Goal: Complete application form

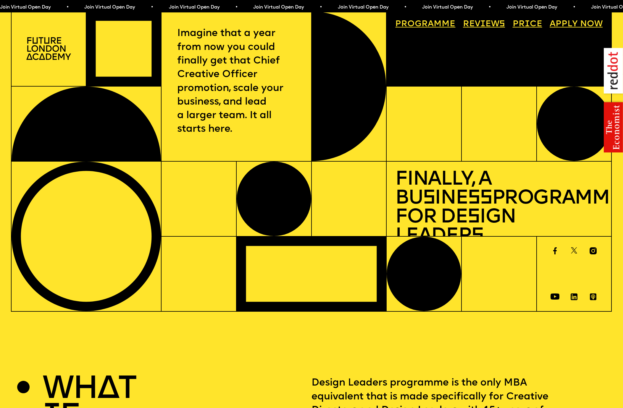
click at [426, 25] on link "Progr a mme" at bounding box center [425, 24] width 69 height 17
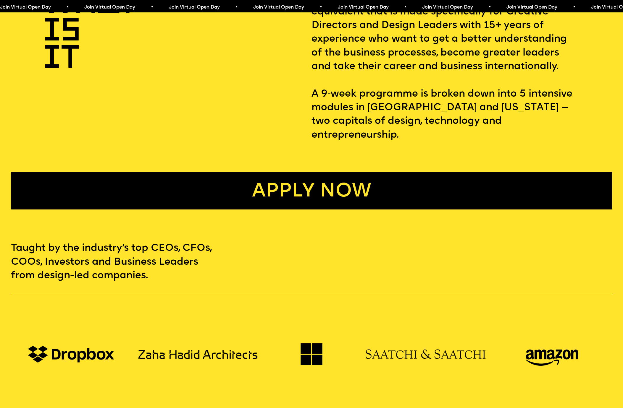
scroll to position [384, 0]
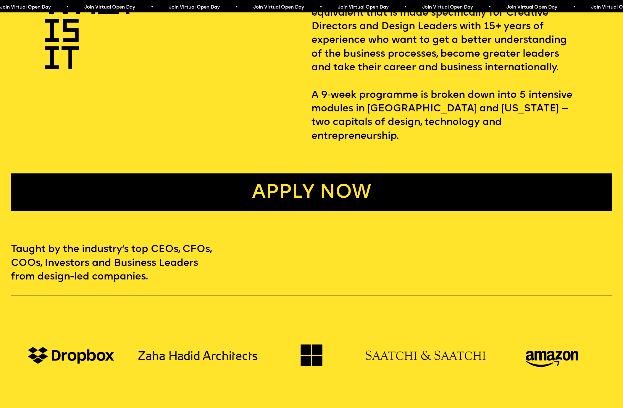
click at [360, 174] on link "Apply now" at bounding box center [311, 192] width 601 height 37
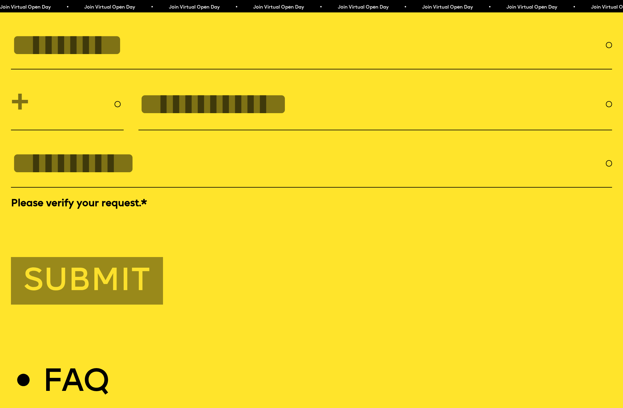
scroll to position [3117, 0]
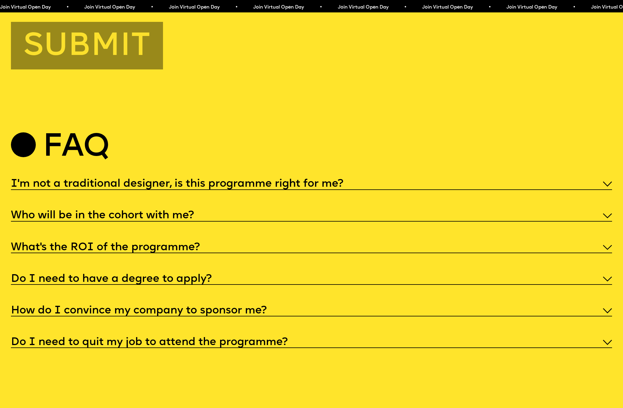
click at [110, 219] on h5 "Who will be in the cohort with me?" at bounding box center [102, 216] width 183 height 6
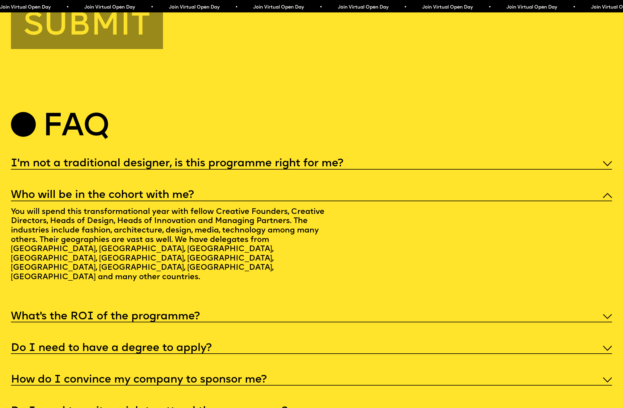
scroll to position [3265, 0]
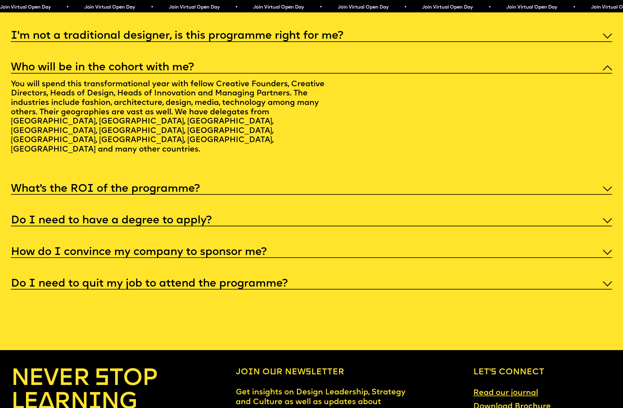
click at [125, 224] on h5 "Do I need to have a degree to apply?" at bounding box center [111, 221] width 201 height 6
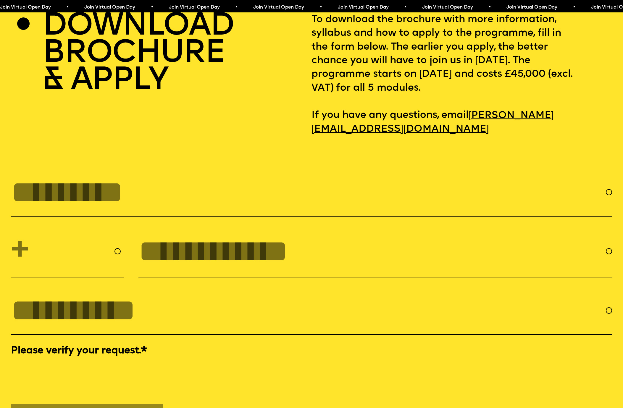
scroll to position [2711, 0]
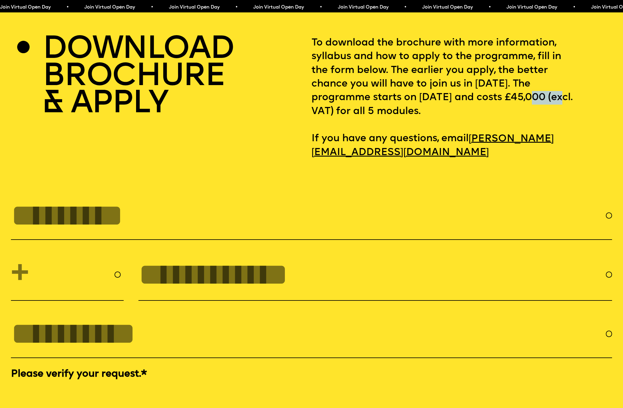
drag, startPoint x: 352, startPoint y: 122, endPoint x: 320, endPoint y: 121, distance: 32.0
click at [320, 121] on p "To download the brochure with more information, syllabus and how to apply to th…" at bounding box center [461, 97] width 300 height 123
copy p "45,000"
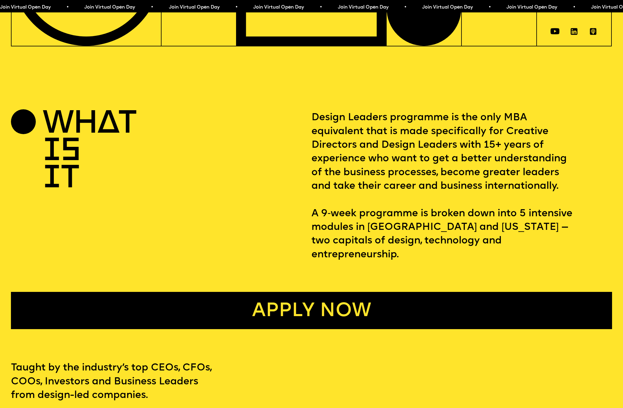
scroll to position [310, 0]
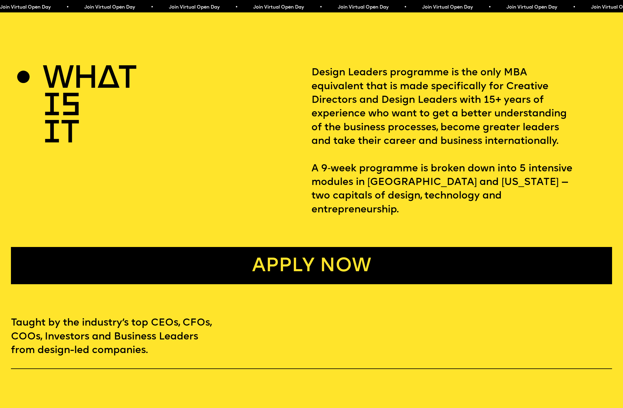
click at [163, 260] on link "Apply now" at bounding box center [311, 265] width 601 height 37
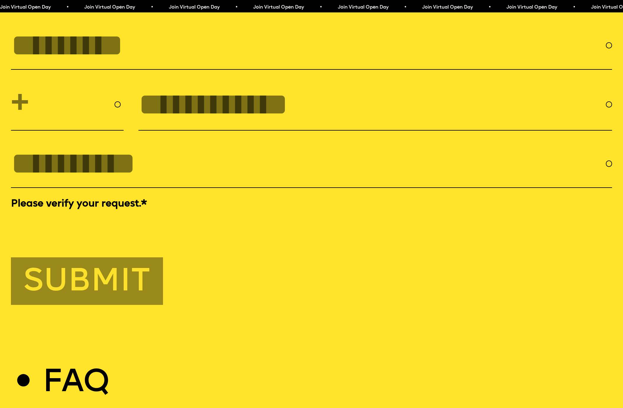
scroll to position [2882, 0]
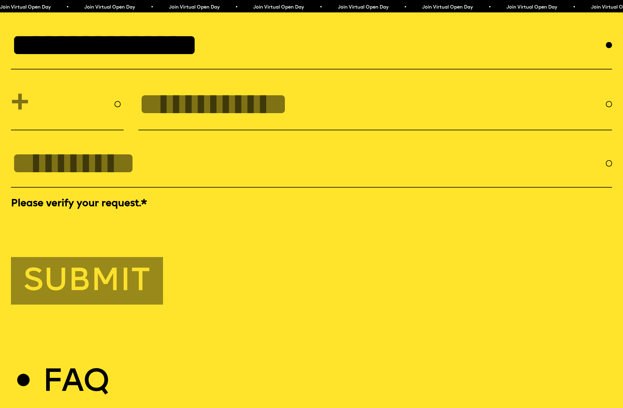
type input "**********"
select select "***"
click at [143, 118] on input "tel" at bounding box center [371, 104] width 467 height 35
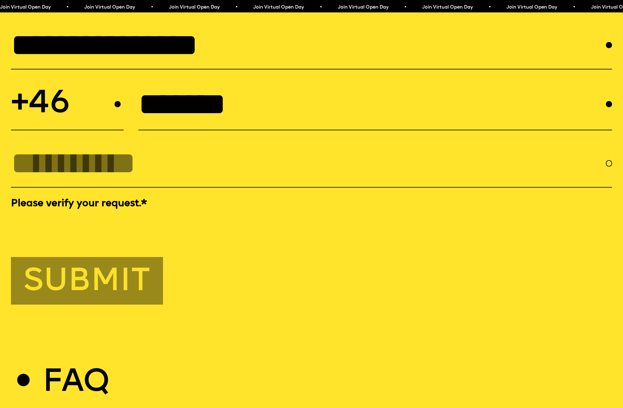
type input "*******"
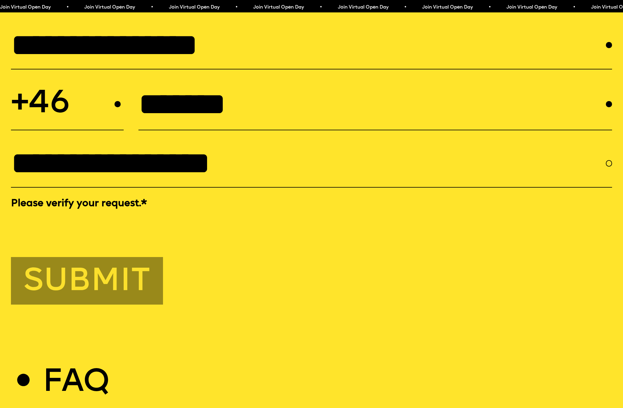
type input "**********"
click at [117, 305] on button "Submit" at bounding box center [87, 281] width 152 height 48
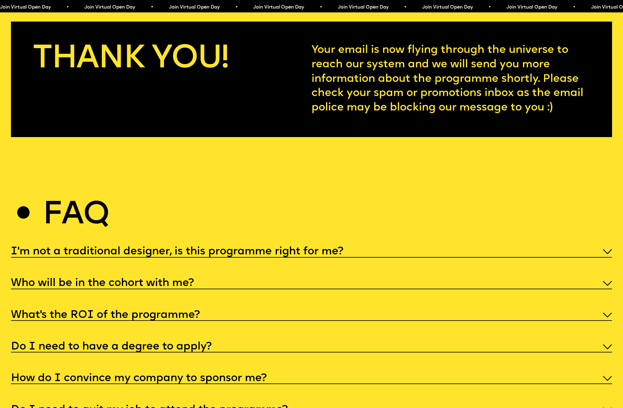
scroll to position [3022, 0]
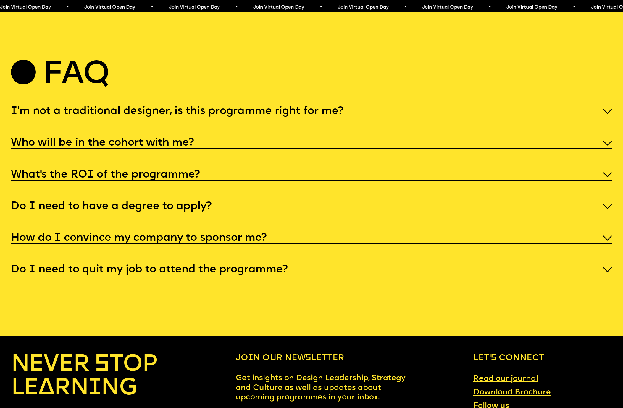
click at [89, 241] on h5 "How do I convince my company to sponsor me?" at bounding box center [139, 238] width 256 height 6
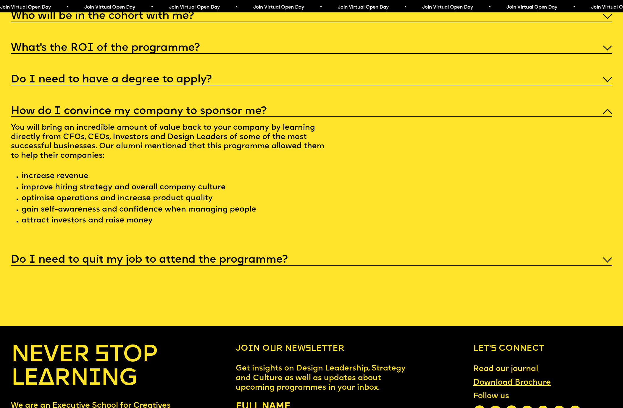
scroll to position [3212, 0]
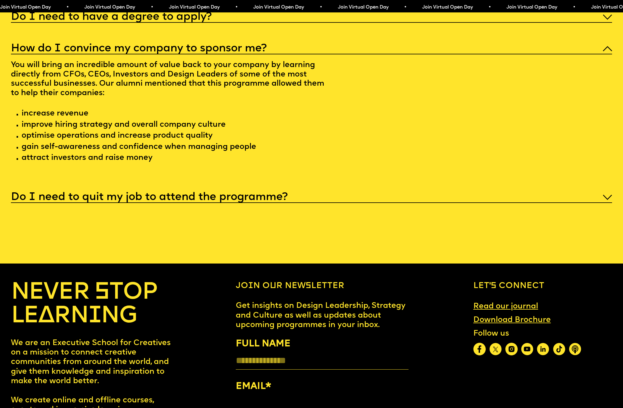
click at [81, 200] on h5 "Do I need to quit my job to attend the programme?" at bounding box center [149, 198] width 277 height 6
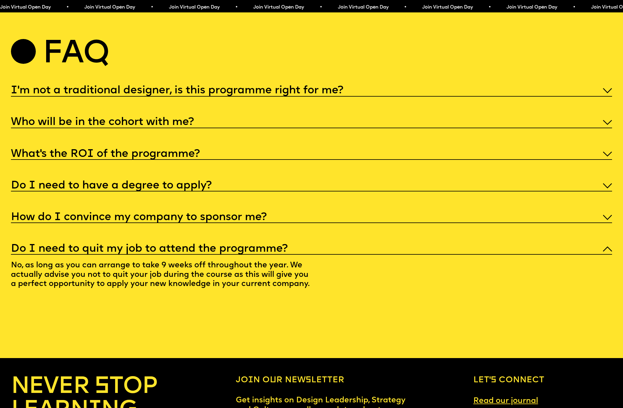
scroll to position [3034, 0]
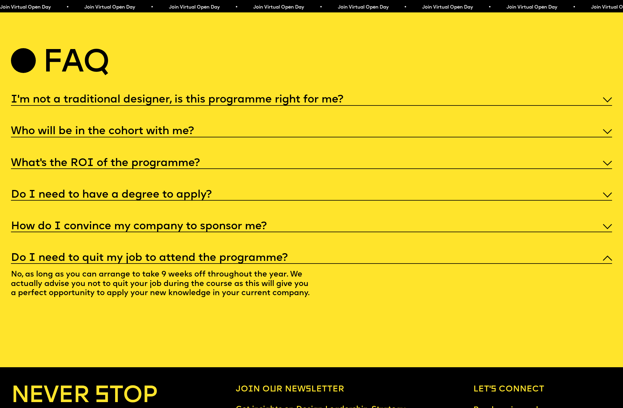
click at [83, 166] on h5 "What’s the ROI of the programme?" at bounding box center [105, 164] width 189 height 6
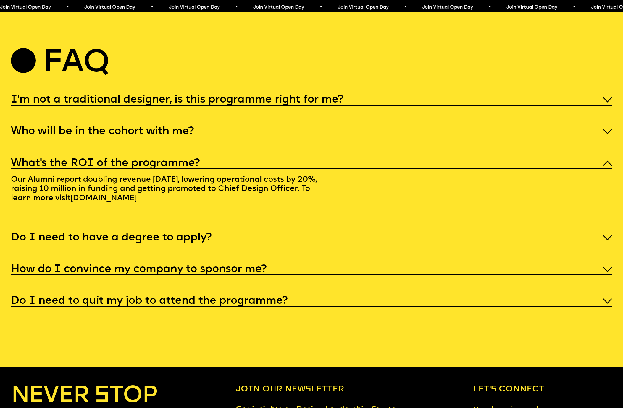
click at [83, 135] on h5 "Who will be in the cohort with me?" at bounding box center [102, 132] width 183 height 6
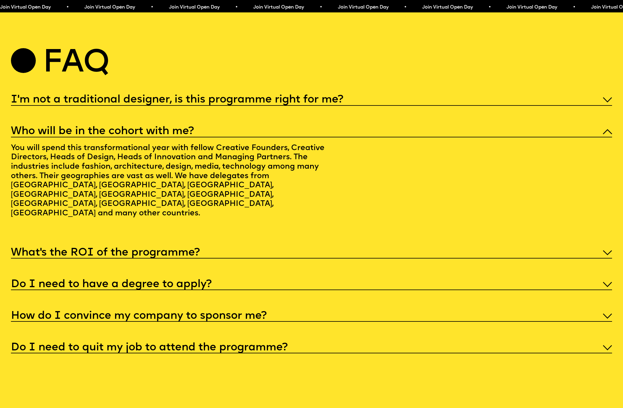
click at [77, 250] on h5 "What’s the ROI of the programme?" at bounding box center [105, 253] width 189 height 6
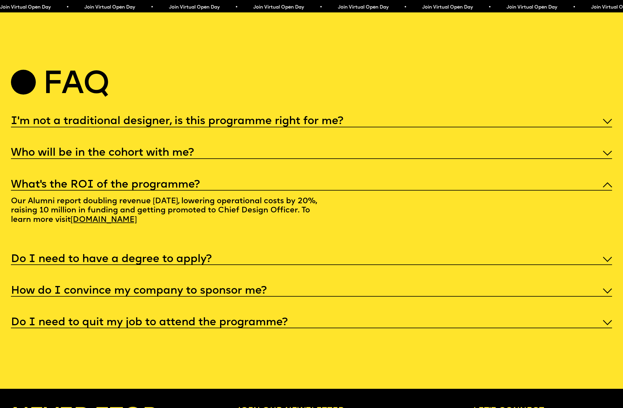
scroll to position [2999, 0]
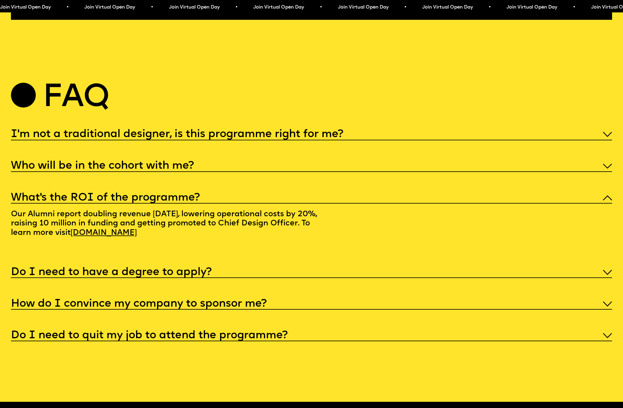
click at [77, 169] on h5 "Who will be in the cohort with me?" at bounding box center [102, 166] width 183 height 6
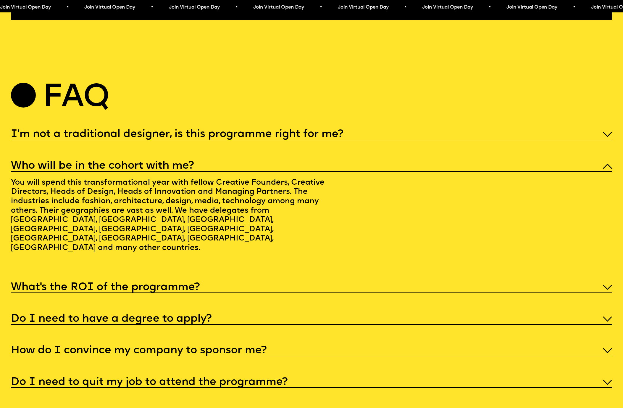
click at [80, 137] on h5 "I'm not a traditional designer, is this programme right for me?" at bounding box center [177, 135] width 332 height 6
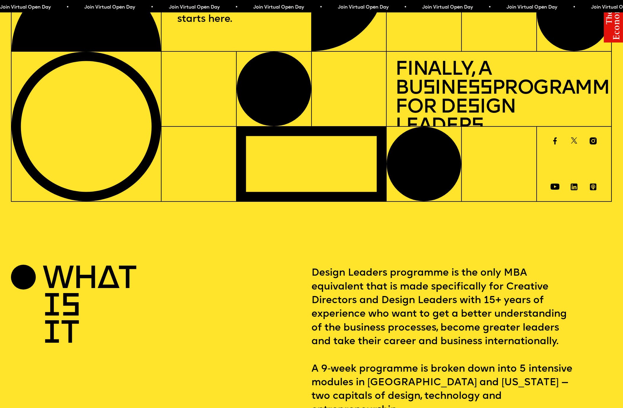
scroll to position [0, 0]
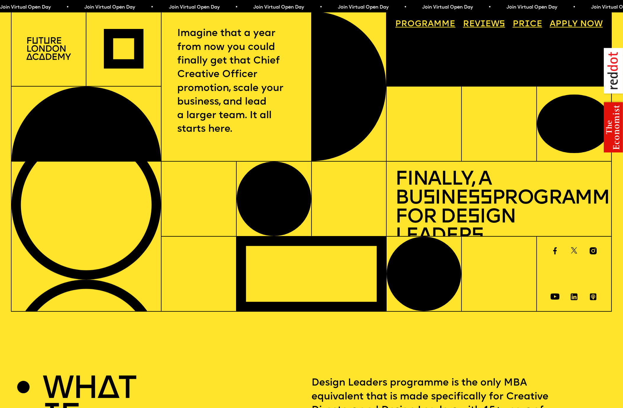
click at [441, 24] on link "Progr a mme" at bounding box center [425, 24] width 69 height 17
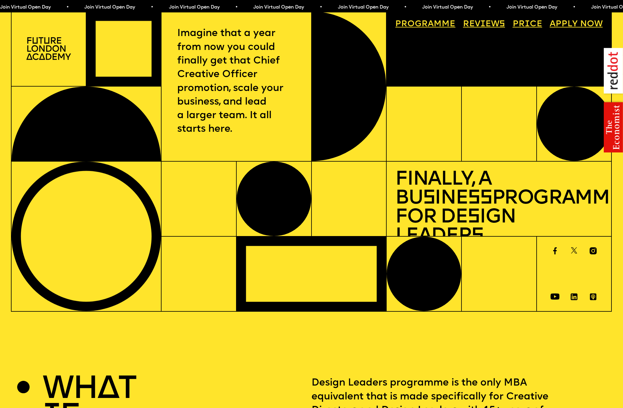
click at [437, 23] on link "Progr a mme" at bounding box center [425, 24] width 69 height 17
click at [532, 26] on link "Price" at bounding box center [527, 24] width 38 height 17
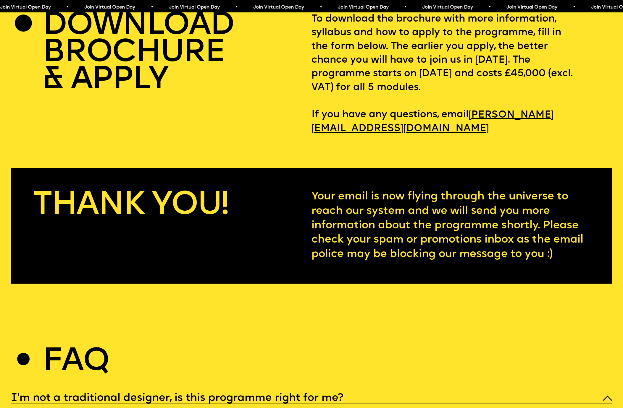
scroll to position [2801, 0]
